Goal: Use online tool/utility: Utilize a website feature to perform a specific function

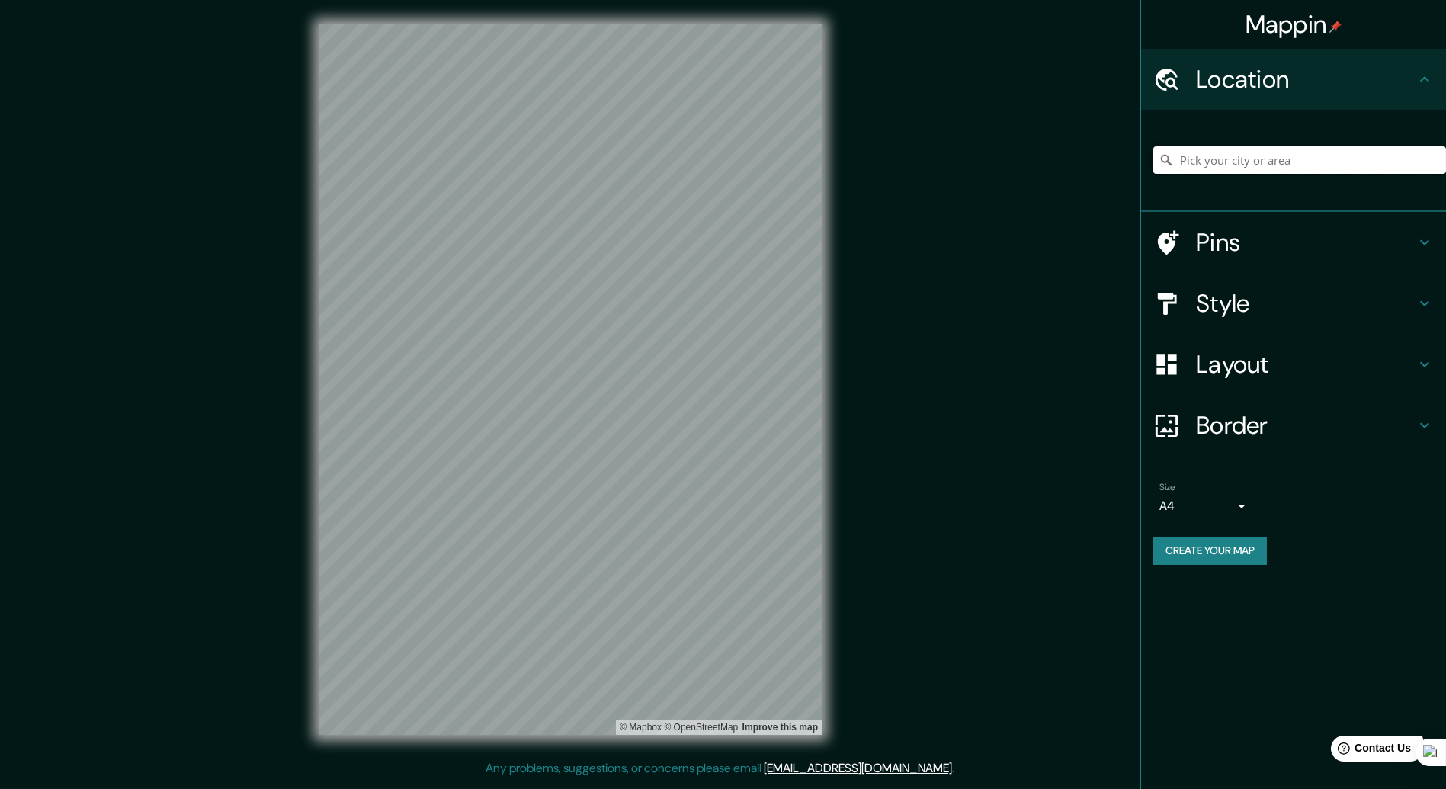
click at [1267, 161] on input "Pick your city or area" at bounding box center [1300, 159] width 293 height 27
type input "Huancayo, [GEOGRAPHIC_DATA], [GEOGRAPHIC_DATA]"
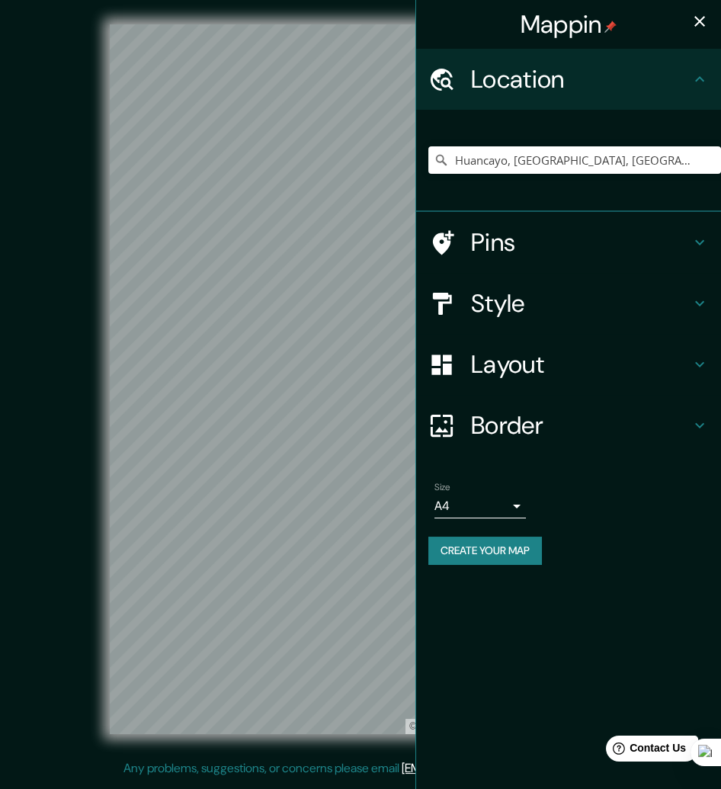
click at [701, 22] on icon "button" at bounding box center [700, 21] width 11 height 11
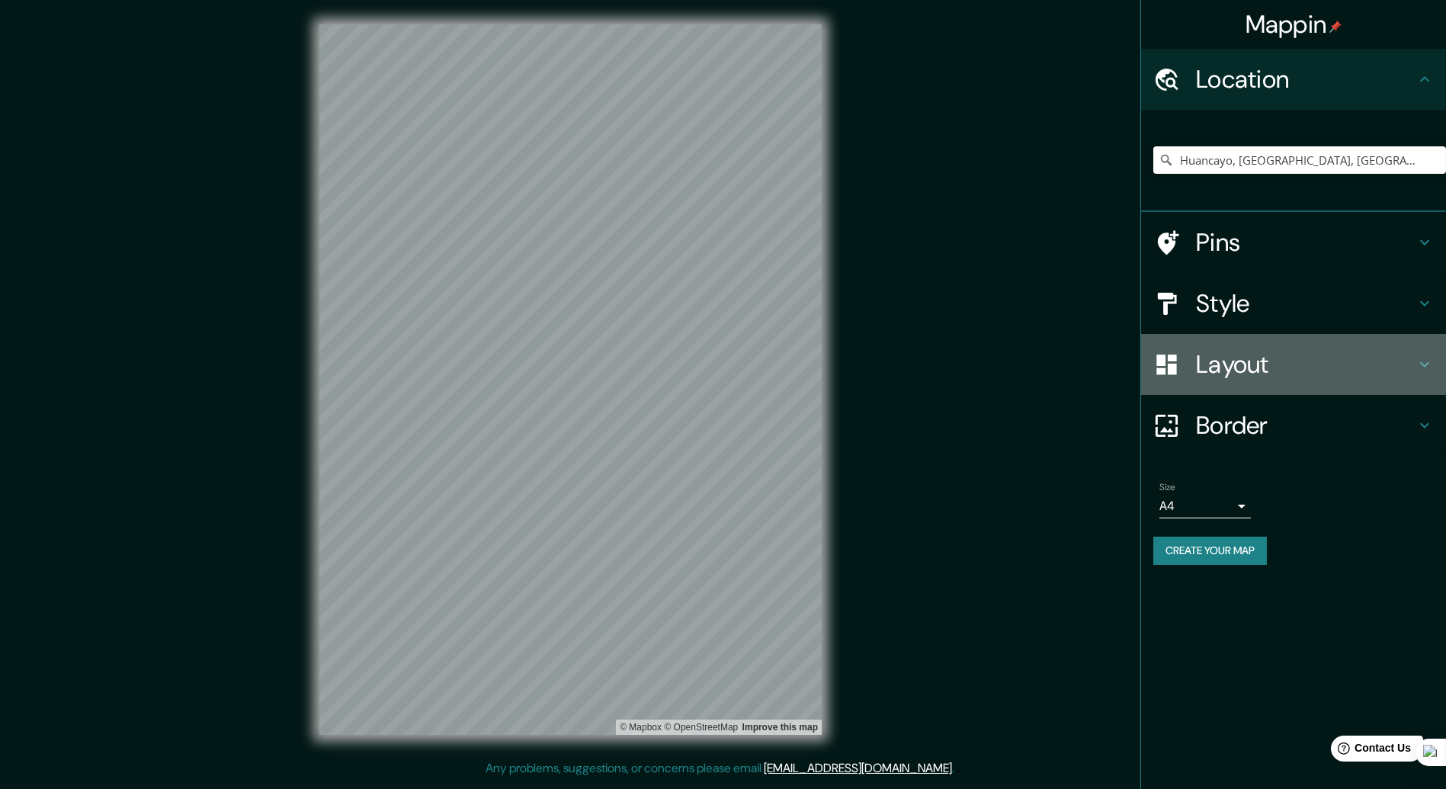
click at [1231, 359] on h4 "Layout" at bounding box center [1306, 364] width 220 height 30
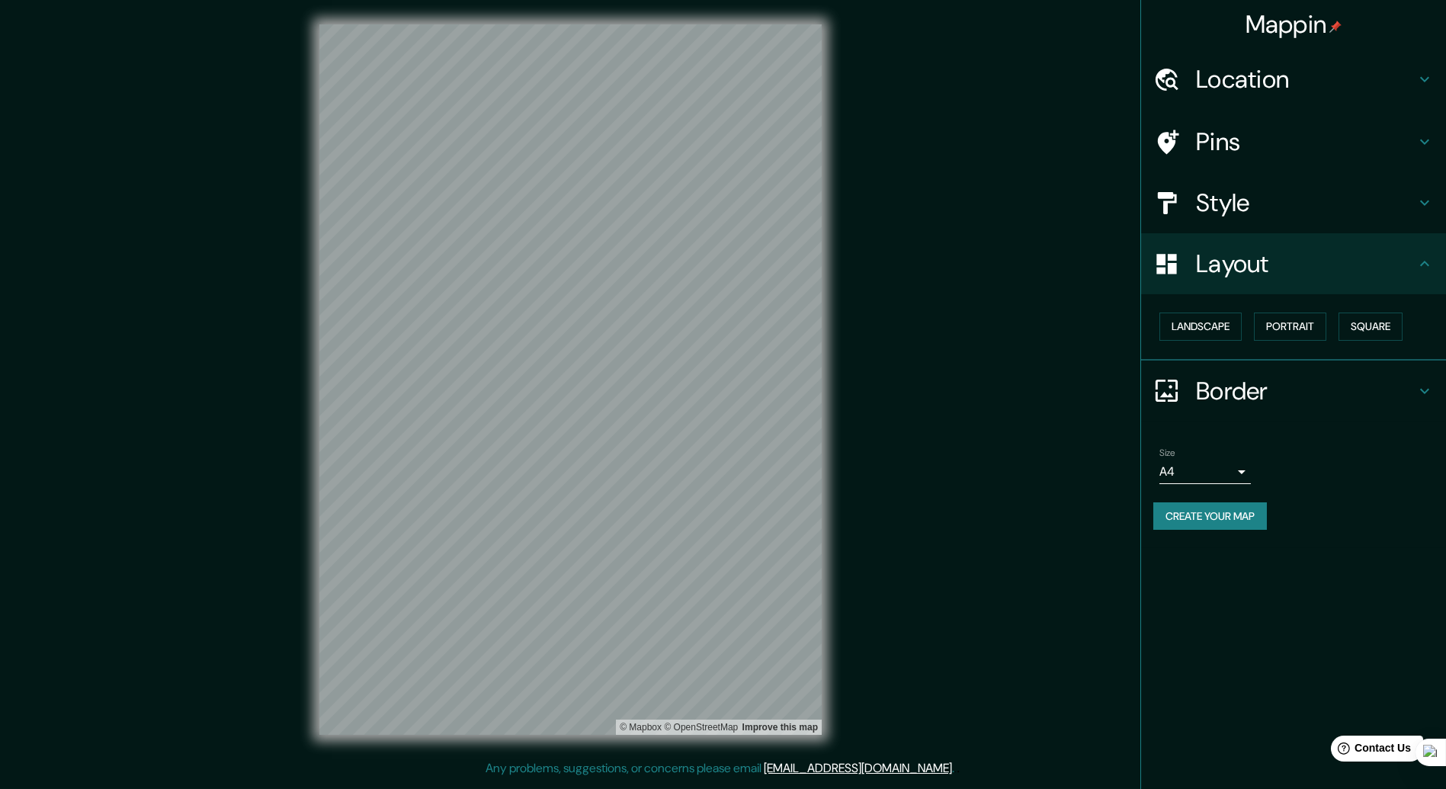
click at [1244, 189] on h4 "Style" at bounding box center [1306, 203] width 220 height 30
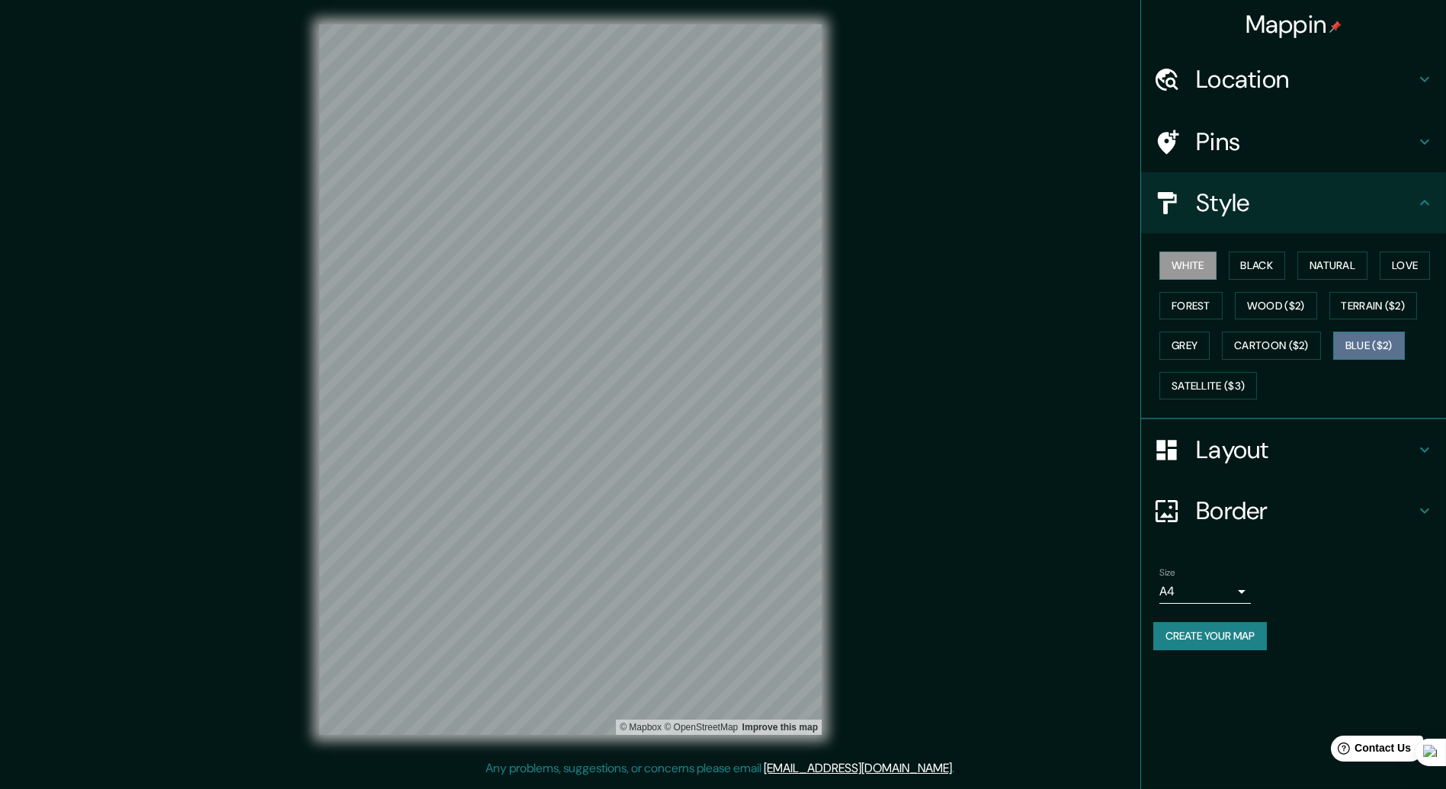
click at [1355, 343] on button "Blue ($2)" at bounding box center [1370, 346] width 72 height 28
click at [1267, 268] on button "Black" at bounding box center [1257, 266] width 57 height 28
click at [1345, 265] on button "Natural" at bounding box center [1333, 266] width 70 height 28
click at [1414, 265] on button "Love" at bounding box center [1405, 266] width 50 height 28
click at [1392, 301] on button "Terrain ($2)" at bounding box center [1374, 306] width 88 height 28
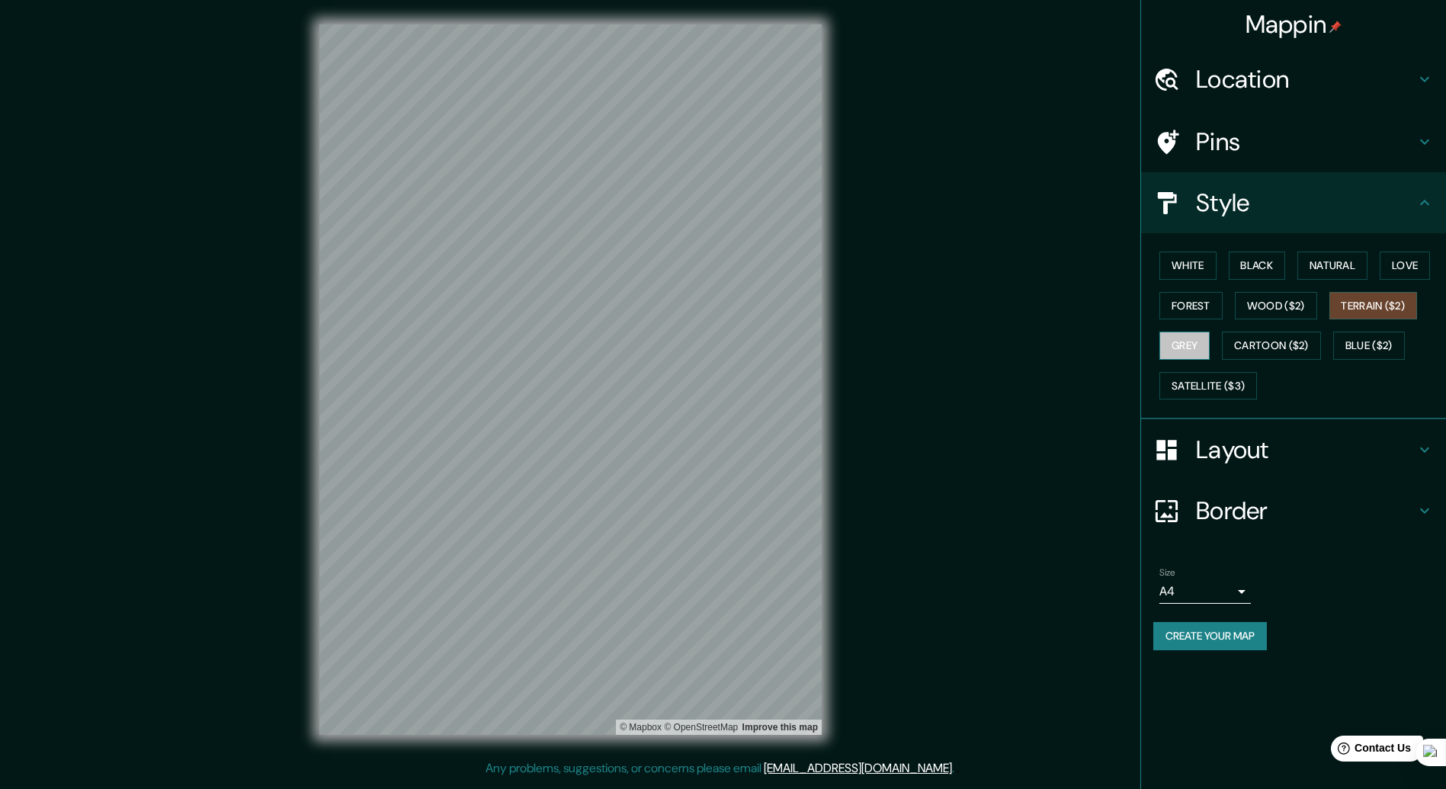
click at [1170, 340] on button "Grey" at bounding box center [1185, 346] width 50 height 28
click at [1303, 335] on button "Cartoon ($2)" at bounding box center [1271, 346] width 99 height 28
click at [1196, 265] on button "White" at bounding box center [1188, 266] width 57 height 28
click at [1351, 350] on button "Blue ($2)" at bounding box center [1370, 346] width 72 height 28
click at [1176, 260] on button "White" at bounding box center [1188, 266] width 57 height 28
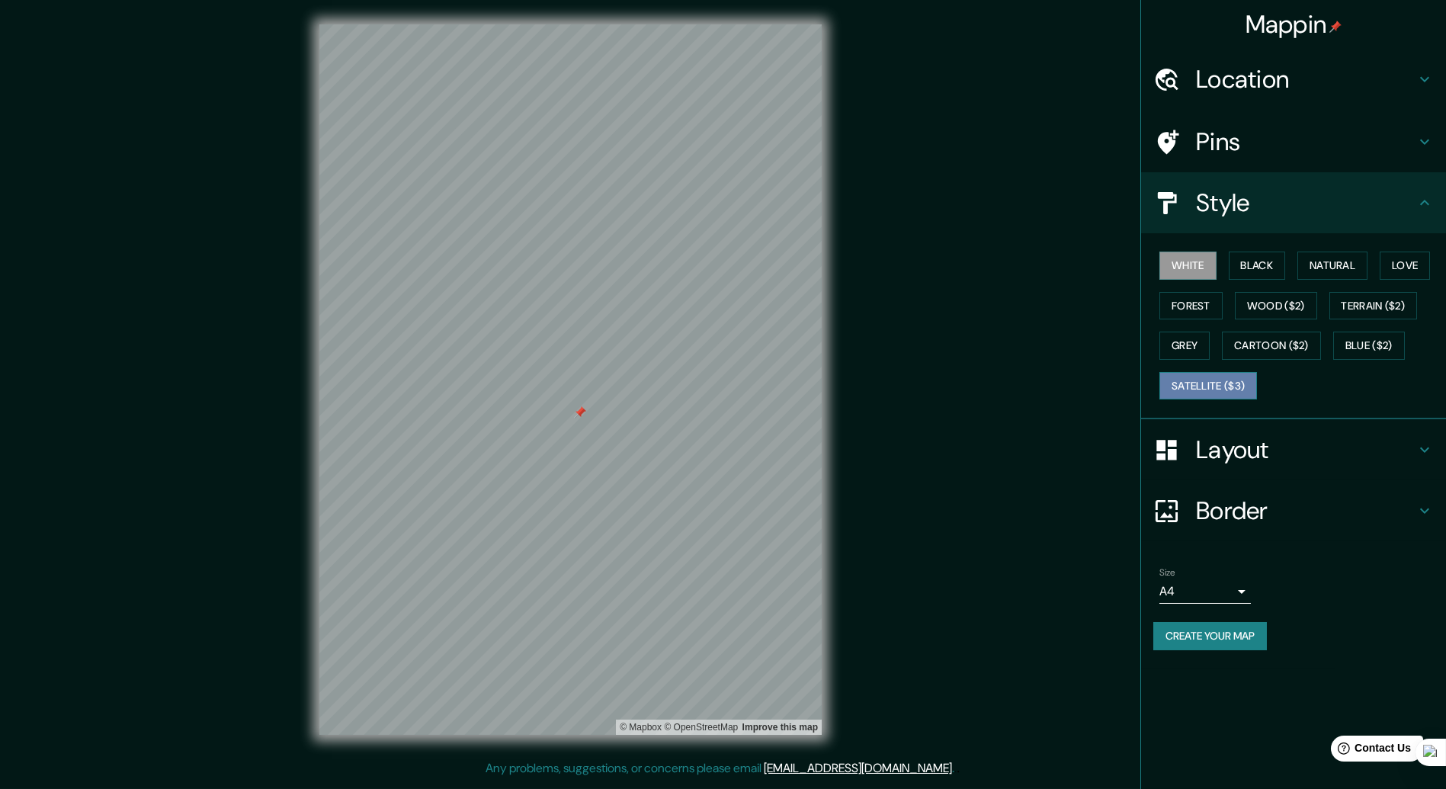
click at [1206, 377] on button "Satellite ($3)" at bounding box center [1209, 386] width 98 height 28
click at [1343, 347] on button "Blue ($2)" at bounding box center [1370, 346] width 72 height 28
click at [1193, 255] on button "White" at bounding box center [1188, 266] width 57 height 28
click at [1366, 339] on button "Blue ($2)" at bounding box center [1370, 346] width 72 height 28
click at [579, 415] on div at bounding box center [580, 412] width 12 height 12
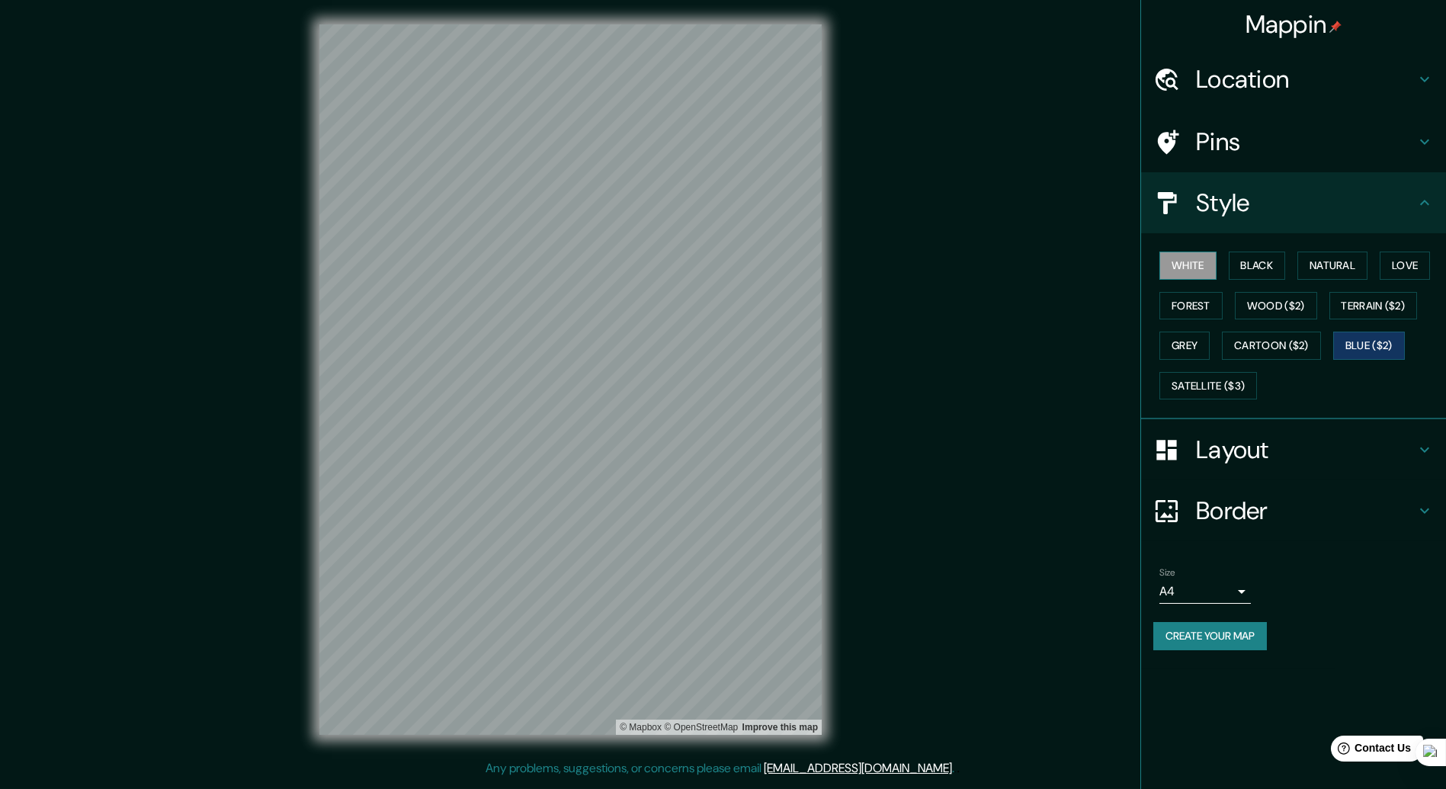
click at [1196, 271] on button "White" at bounding box center [1188, 266] width 57 height 28
click at [213, 421] on div "© Mapbox © OpenStreetMap Improve this map" at bounding box center [571, 379] width 1302 height 711
click at [1349, 343] on button "Blue ($2)" at bounding box center [1370, 346] width 72 height 28
